Goal: Task Accomplishment & Management: Use online tool/utility

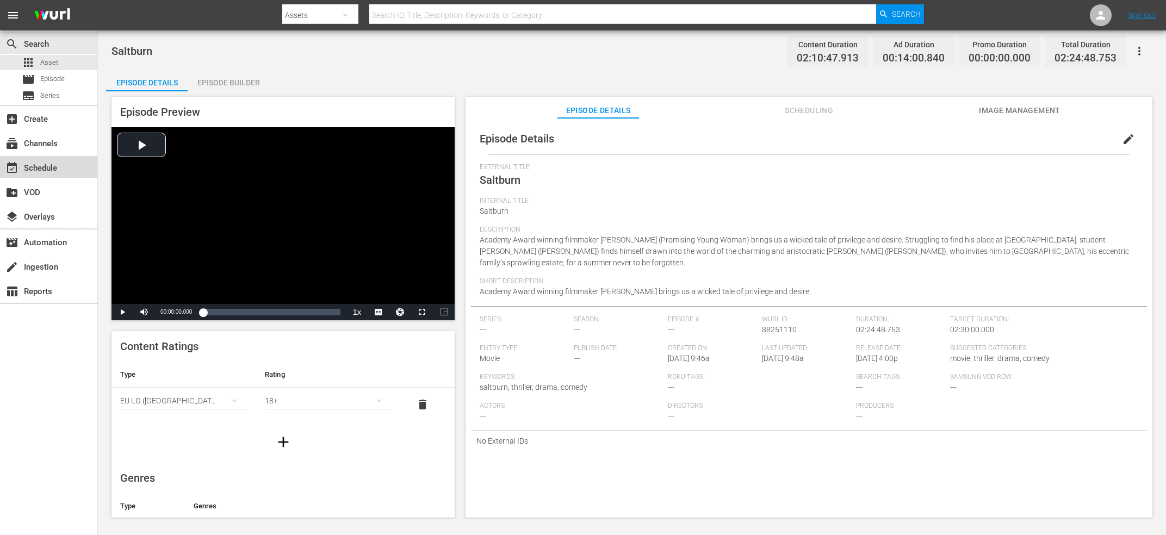
click at [24, 167] on div "event_available Schedule" at bounding box center [30, 167] width 61 height 10
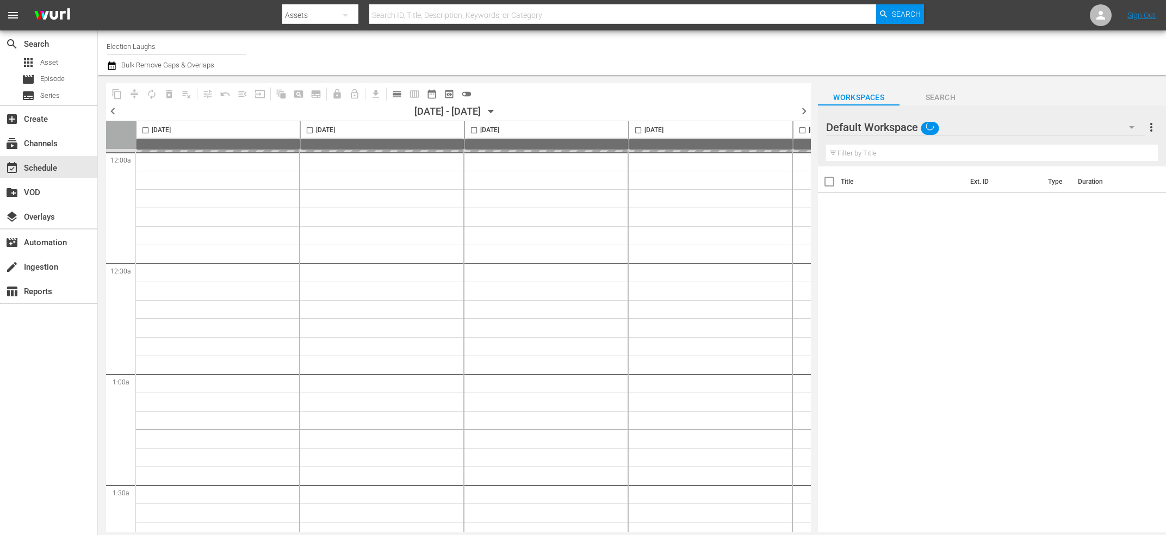
click at [171, 49] on input "Election Laughs" at bounding box center [176, 46] width 139 height 26
click at [170, 41] on input "Election Laughs" at bounding box center [176, 46] width 139 height 26
click at [170, 46] on input "Election Laughs" at bounding box center [176, 46] width 139 height 26
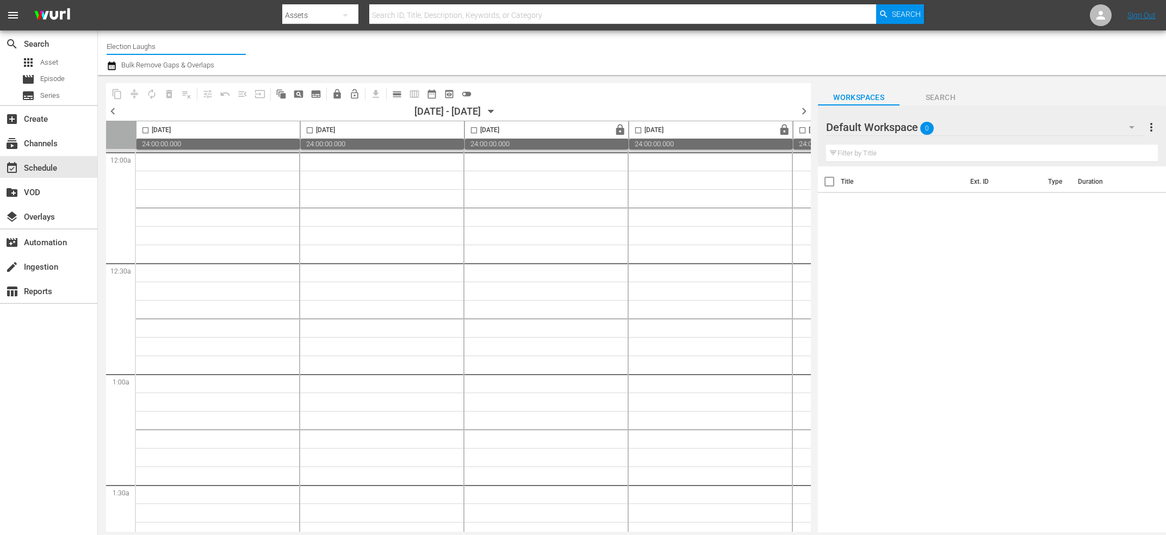
click at [170, 46] on input "Election Laughs" at bounding box center [176, 46] width 139 height 26
click at [167, 72] on div "Upload (2100 - imdb_tv_upload_1)" at bounding box center [256, 77] width 282 height 26
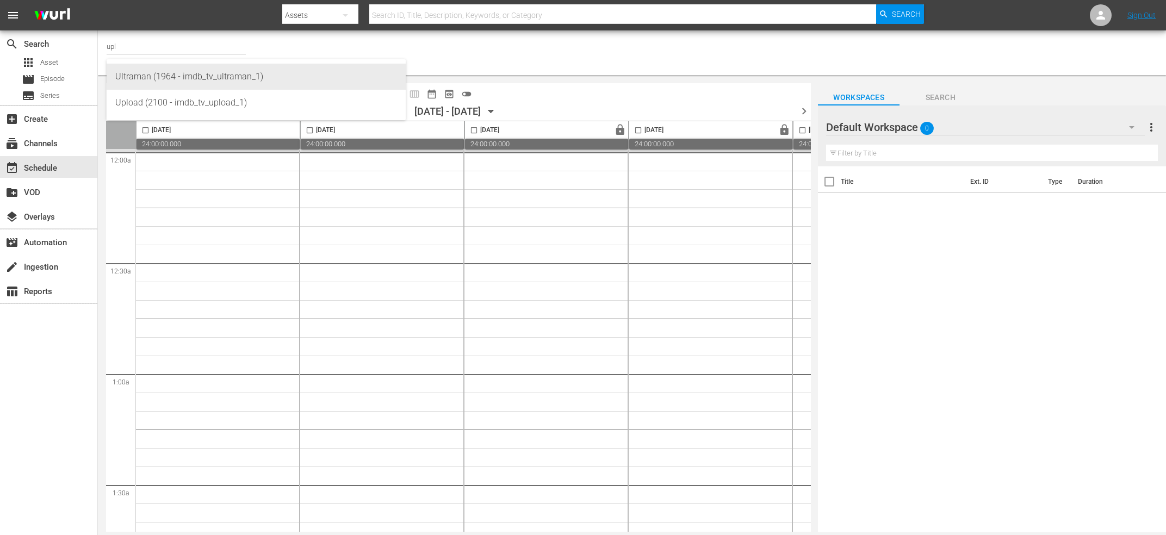
type input "Ultraman (1964 - imdb_tv_ultraman_1)"
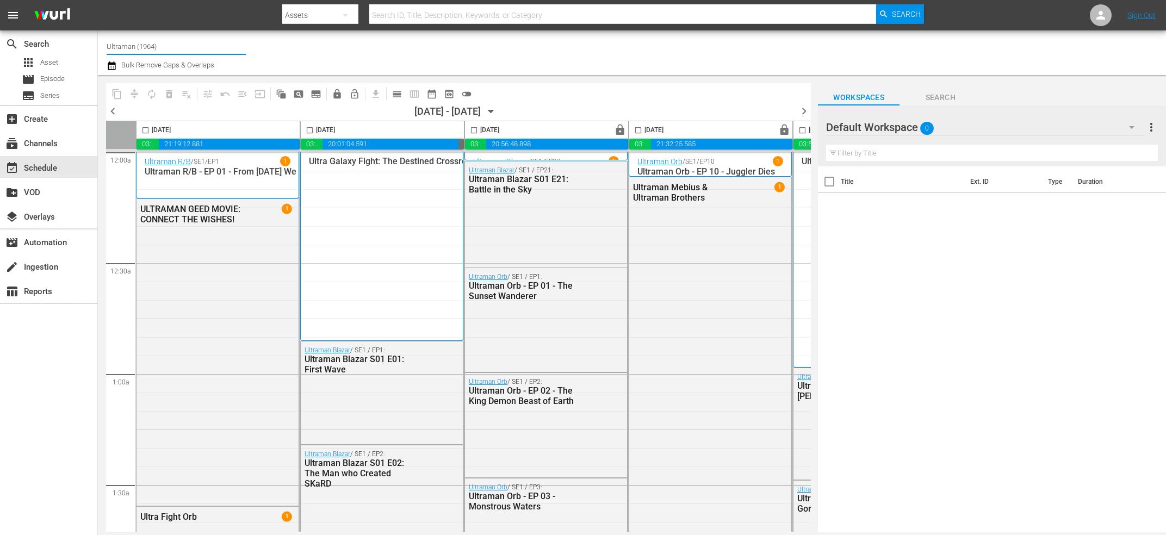
click at [172, 41] on input "Ultraman (1964)" at bounding box center [176, 46] width 139 height 26
type input "uplo"
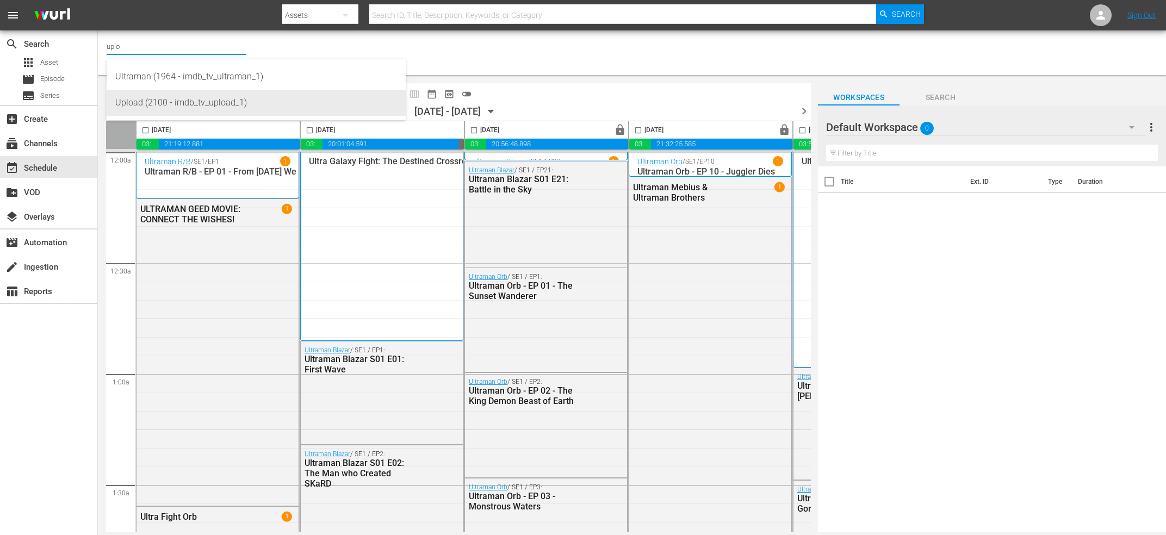
click at [184, 99] on div "Upload (2100 - imdb_tv_upload_1)" at bounding box center [256, 103] width 282 height 26
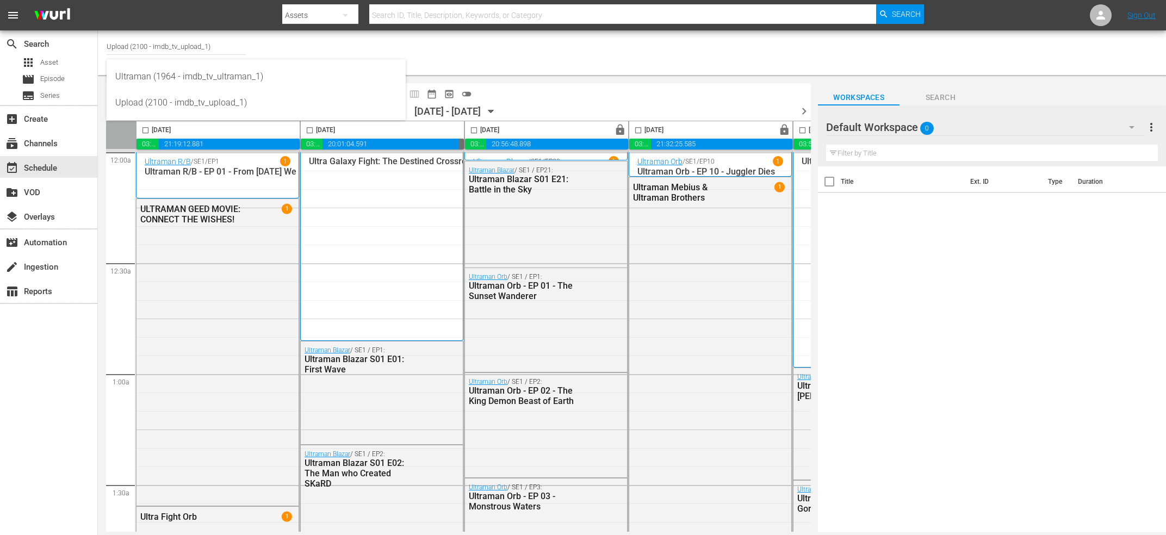
click at [680, 58] on div at bounding box center [918, 52] width 477 height 39
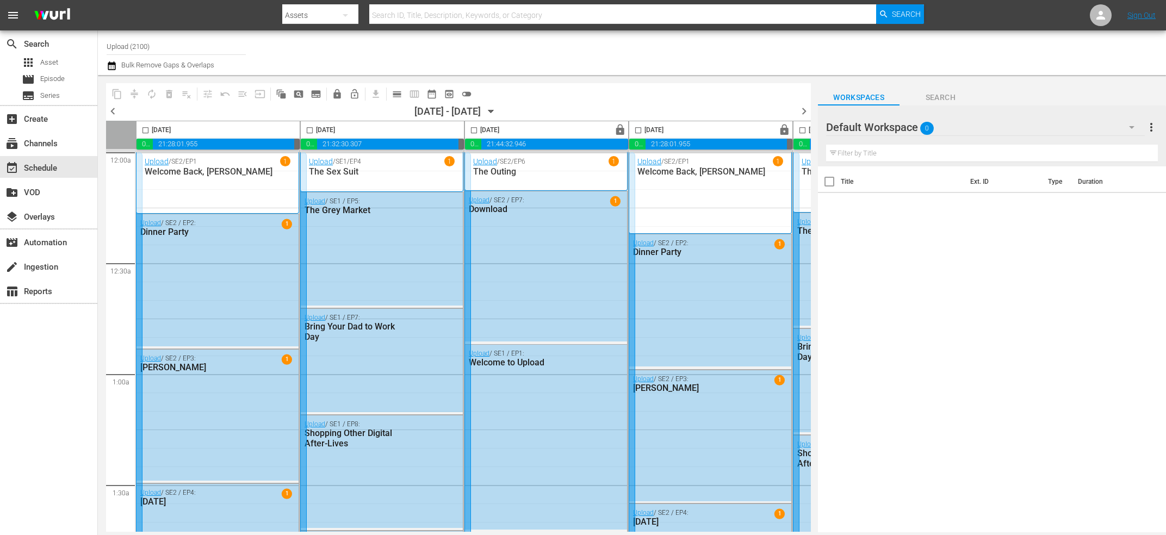
click at [807, 114] on span "chevron_right" at bounding box center [804, 111] width 14 height 14
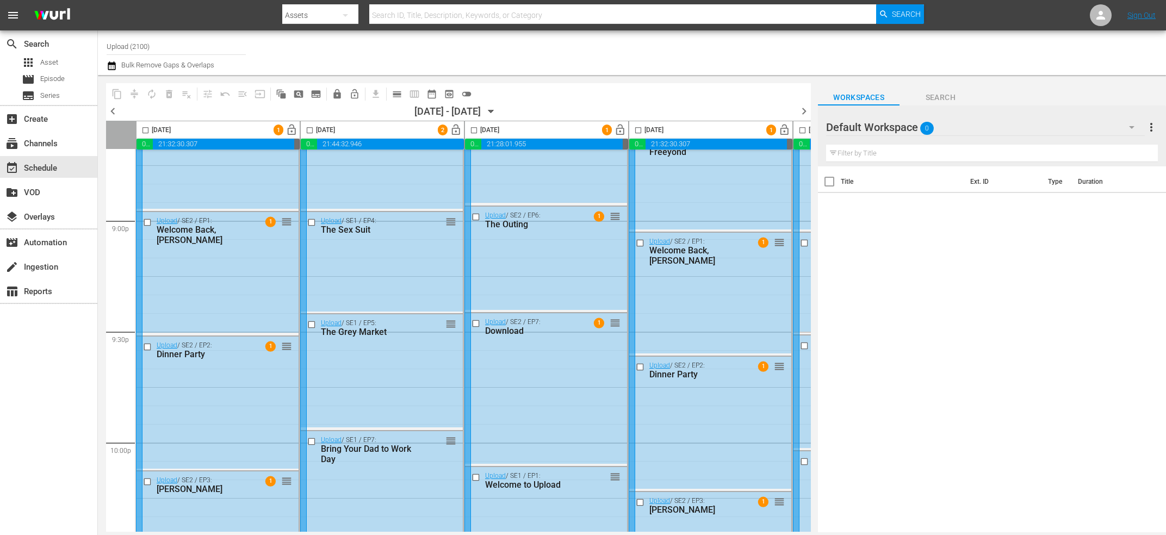
scroll to position [4945, 0]
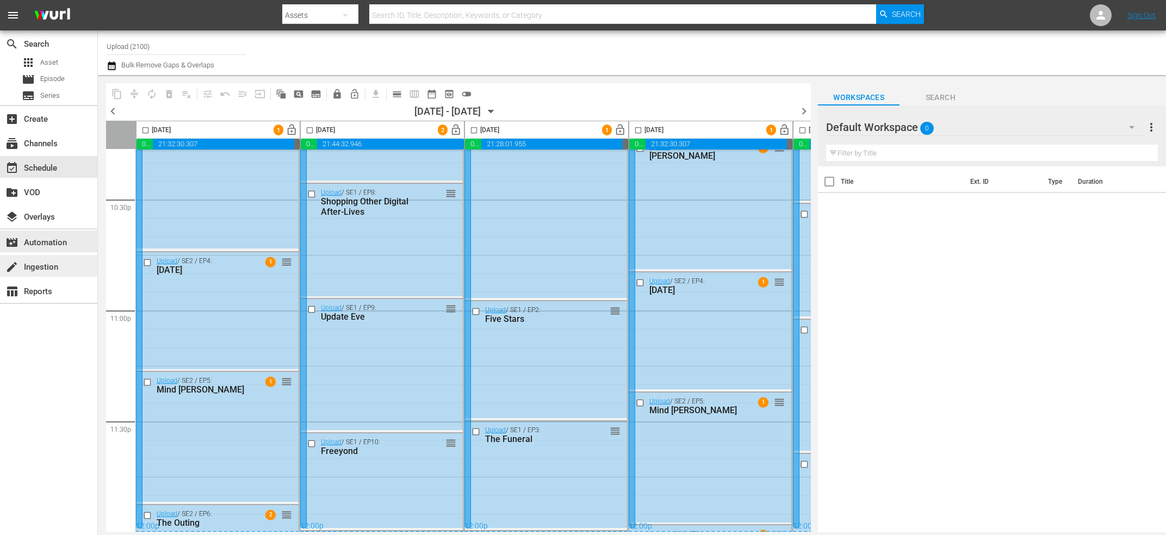
click at [52, 276] on div "create Ingestion" at bounding box center [48, 266] width 97 height 22
